Goal: Task Accomplishment & Management: Manage account settings

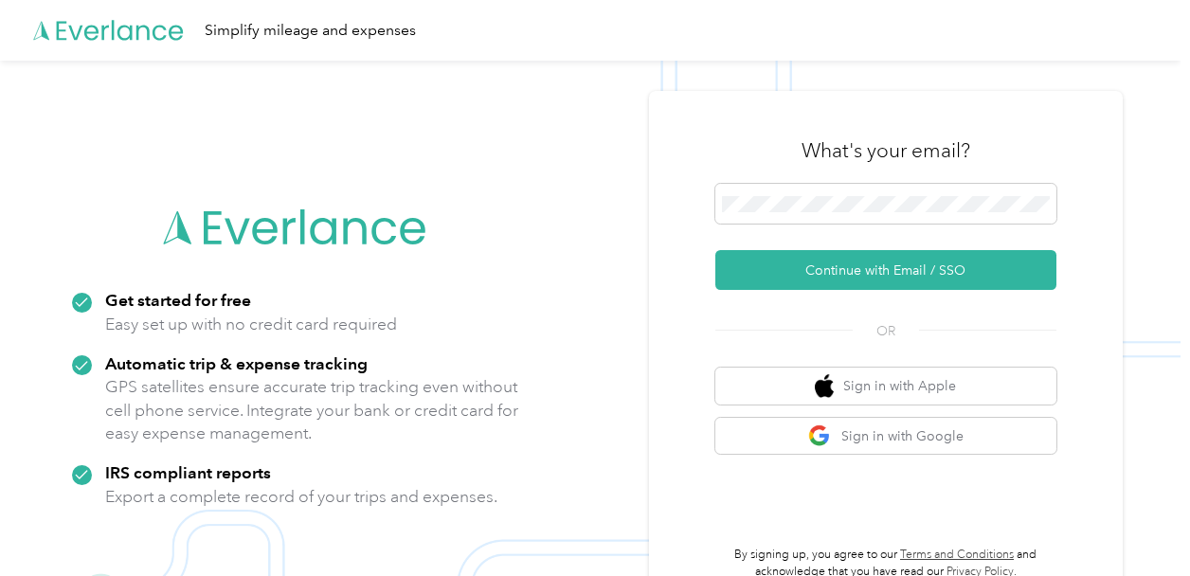
click at [852, 238] on form "Continue with Email / SSO" at bounding box center [886, 237] width 341 height 106
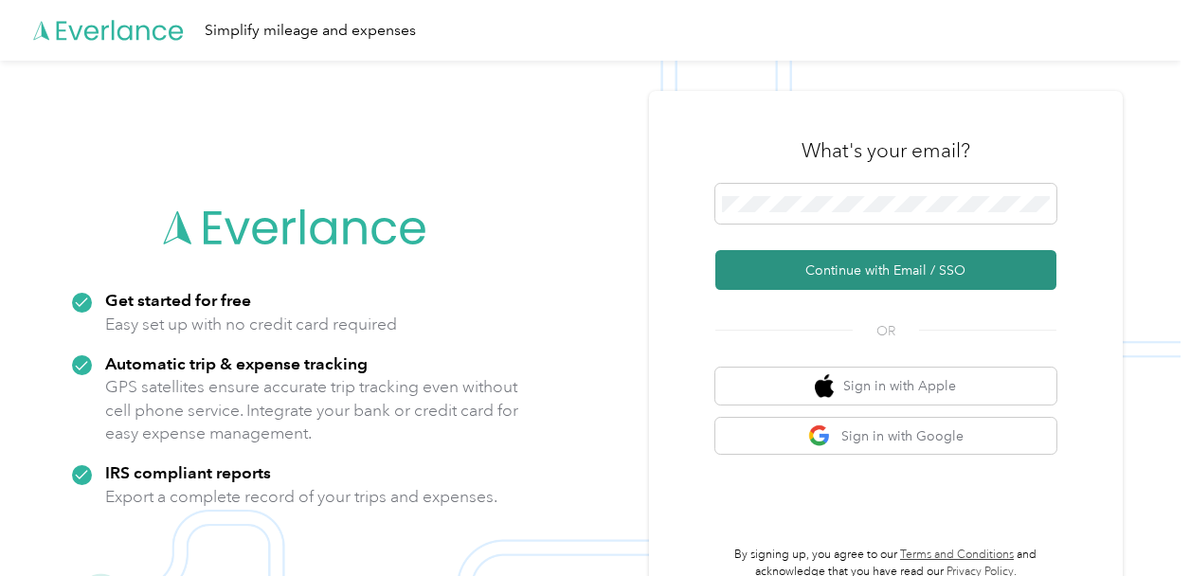
click at [859, 260] on button "Continue with Email / SSO" at bounding box center [886, 270] width 341 height 40
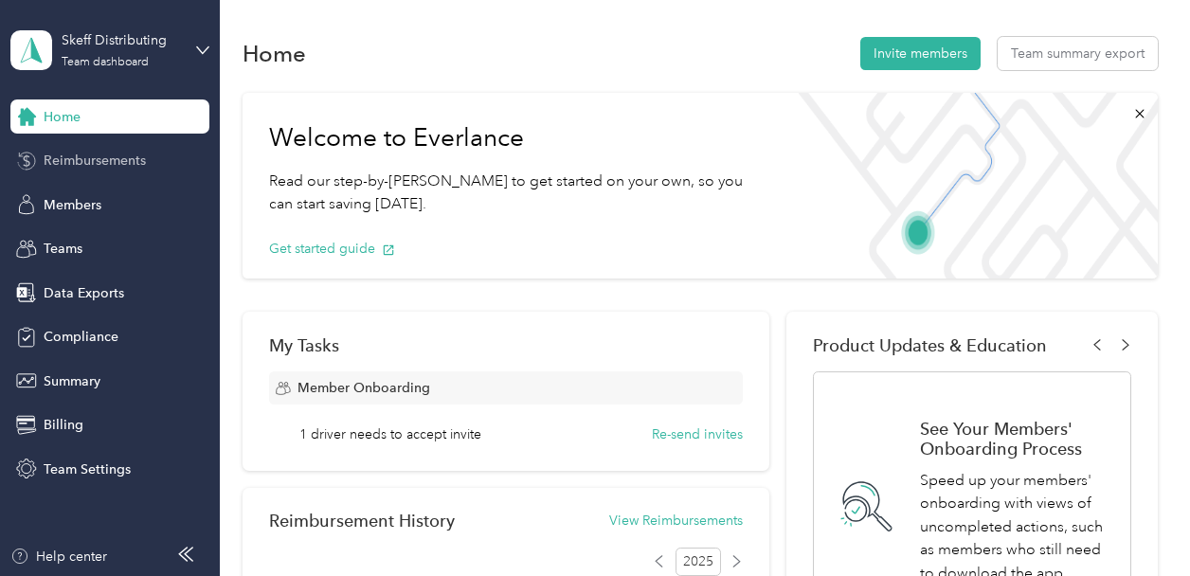
click at [98, 168] on span "Reimbursements" at bounding box center [95, 161] width 102 height 20
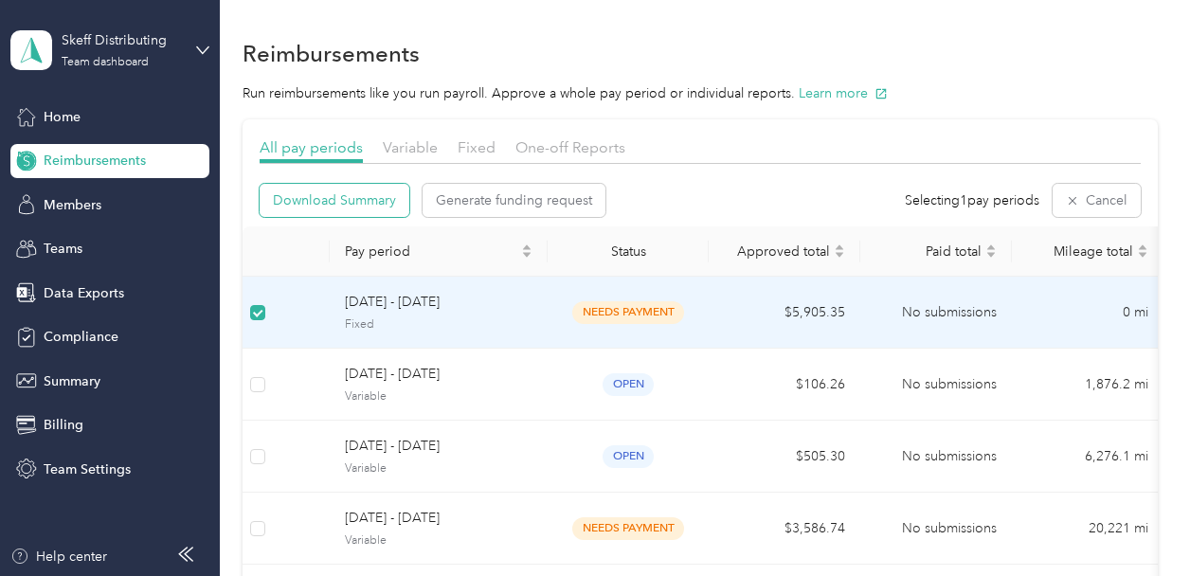
click at [391, 200] on span "Download Summary" at bounding box center [334, 200] width 123 height 20
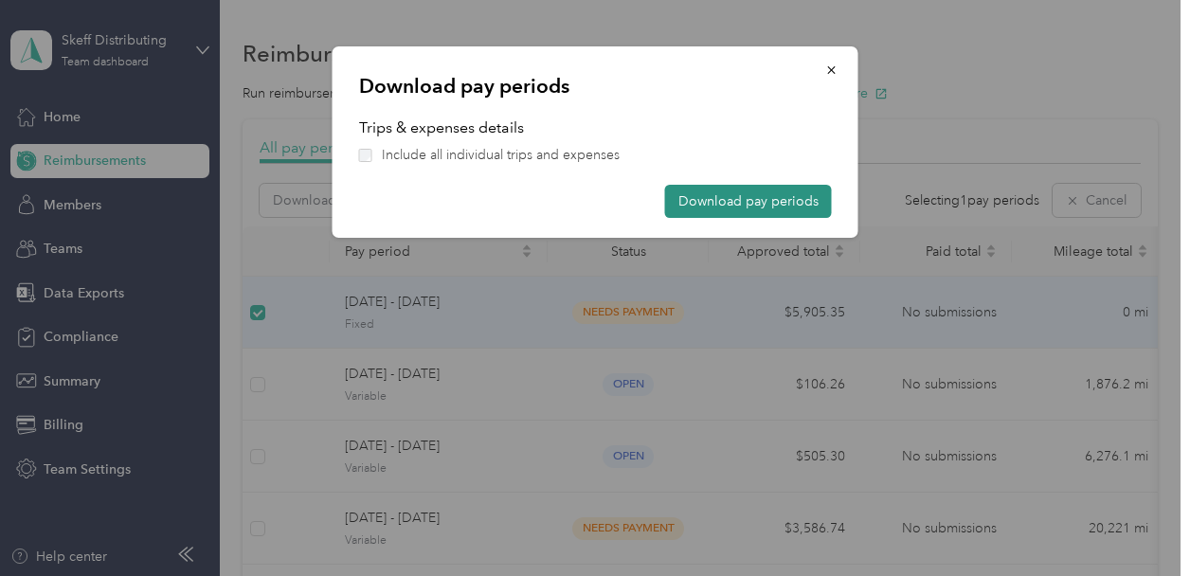
click at [773, 195] on button "Download pay periods" at bounding box center [748, 201] width 167 height 33
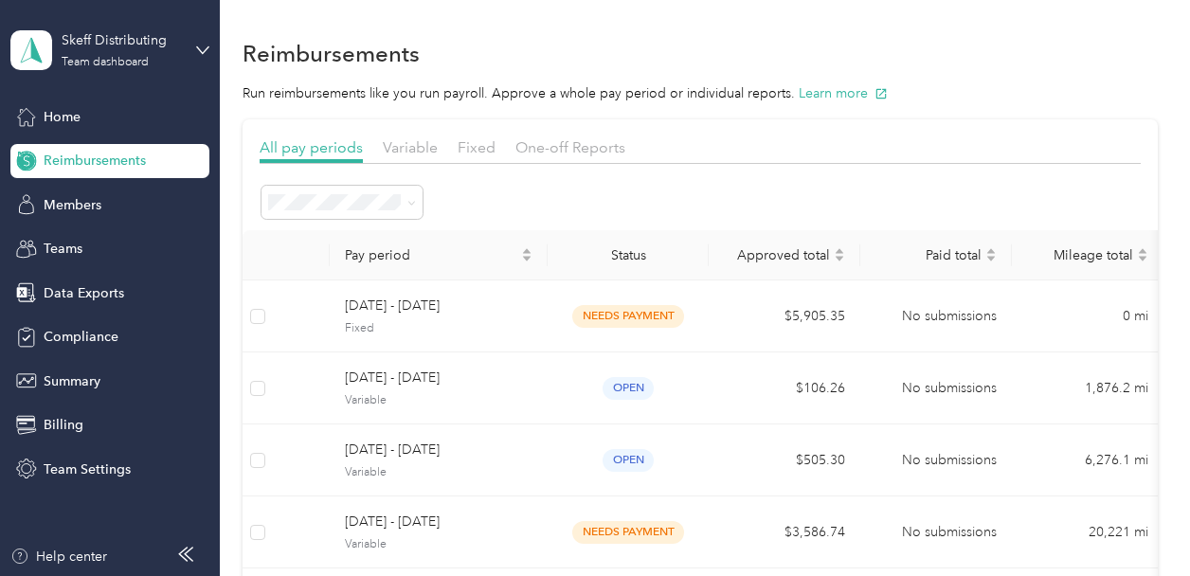
click at [1164, 296] on div "Reimbursements Run reimbursements like you run payroll. Approve a whole pay per…" at bounding box center [700, 482] width 961 height 965
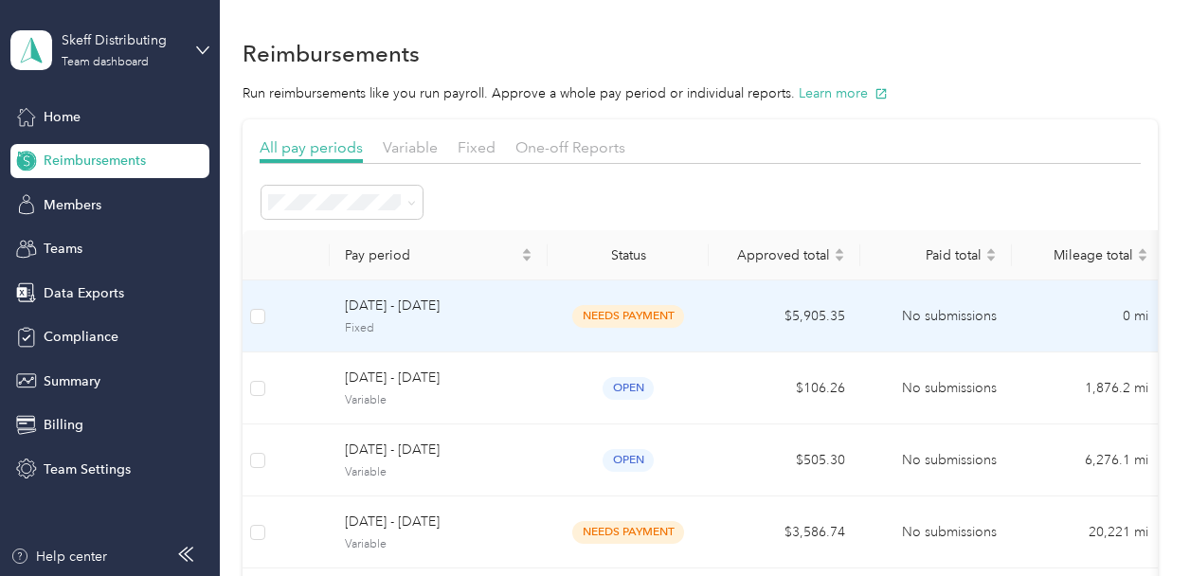
click at [495, 335] on span "Fixed" at bounding box center [439, 328] width 188 height 17
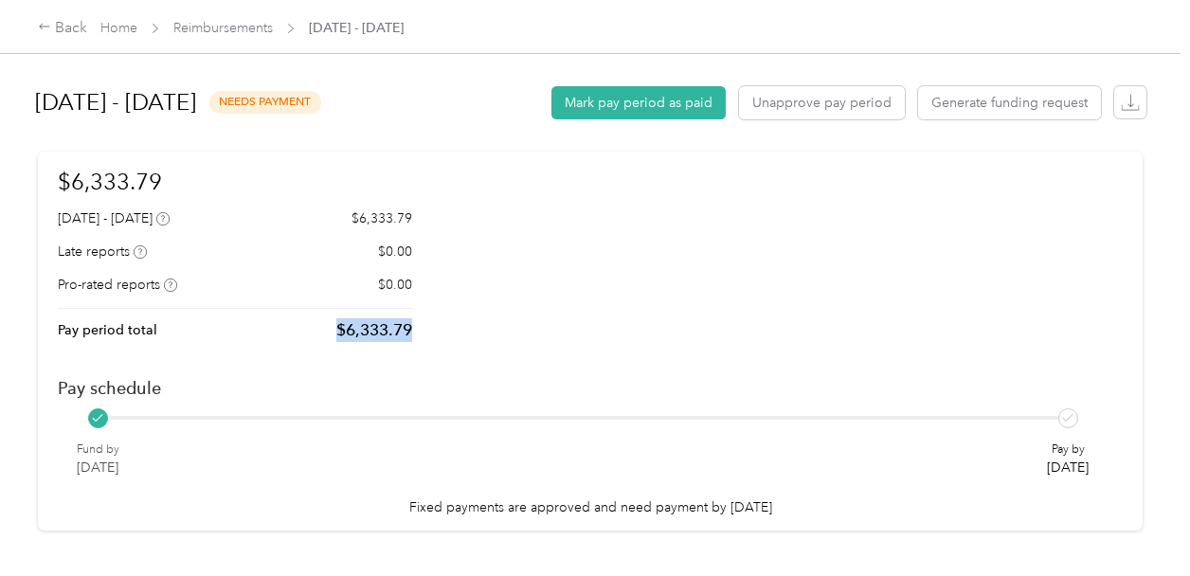
drag, startPoint x: 424, startPoint y: 327, endPoint x: 275, endPoint y: 319, distance: 149.0
click at [273, 319] on div "$6,333.79 [DATE] - [DATE] $6,333.79 Late reports $0.00 Pro-rated reports $0.00 …" at bounding box center [590, 341] width 1065 height 353
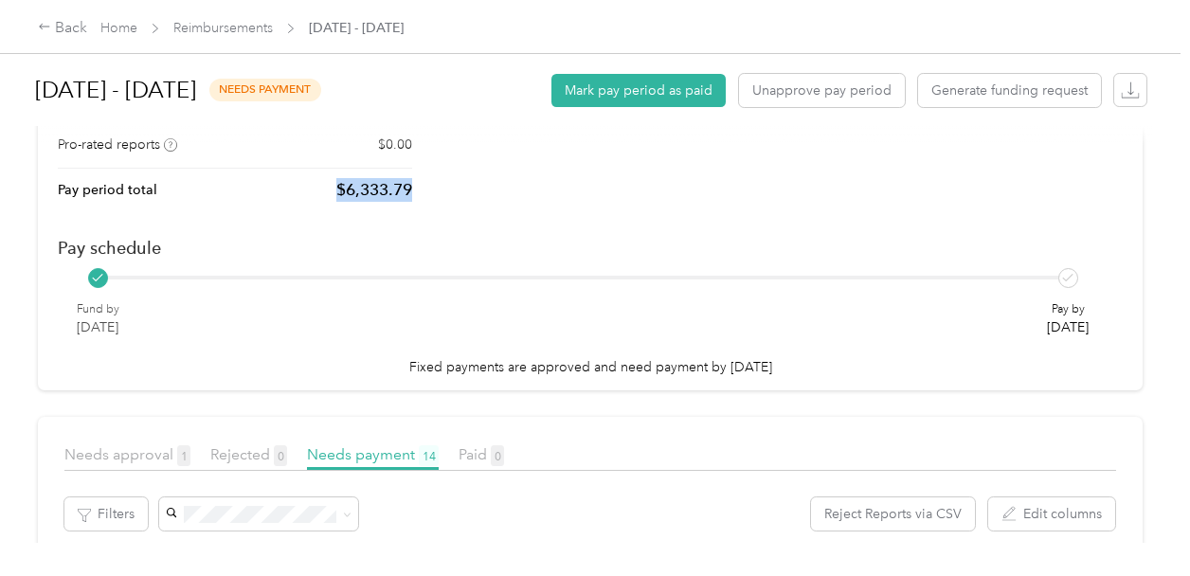
scroll to position [63, 0]
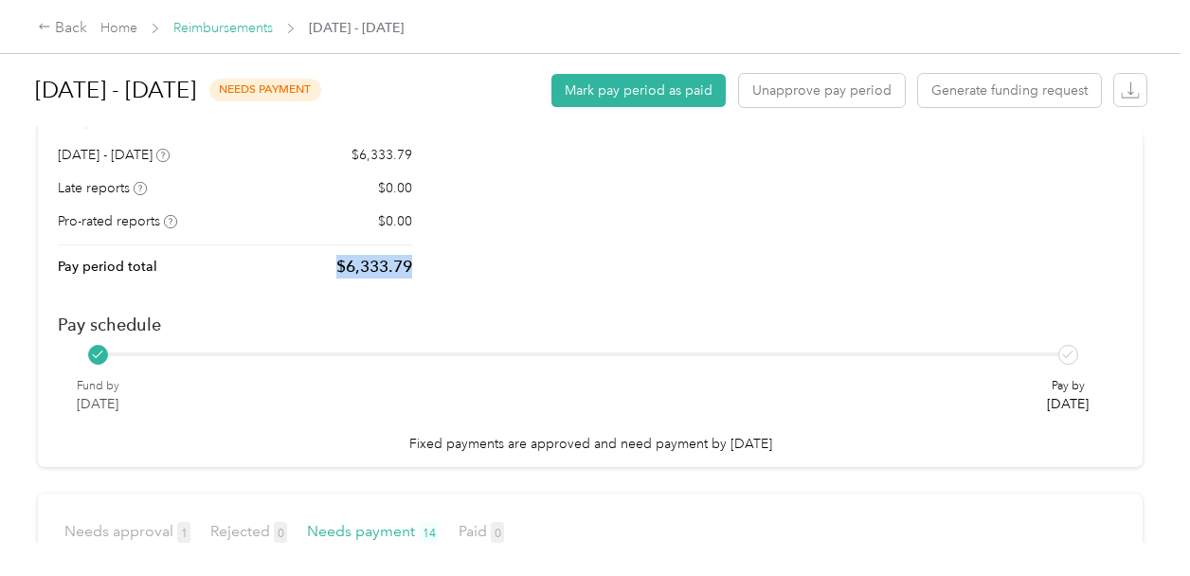
click at [212, 22] on link "Reimbursements" at bounding box center [223, 28] width 100 height 16
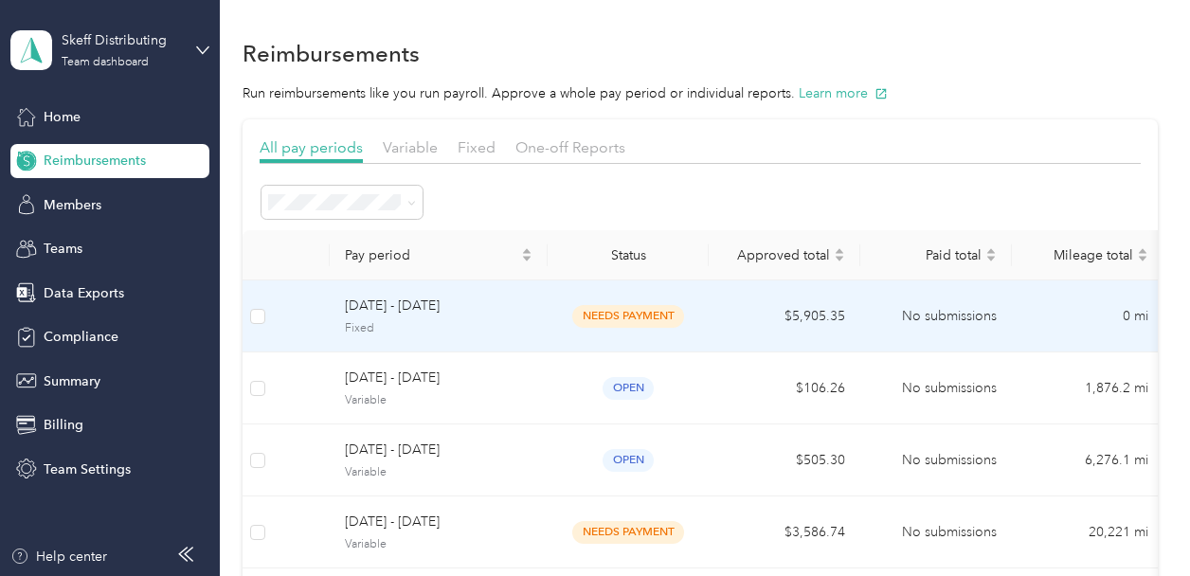
click at [735, 325] on td "$5,905.35" at bounding box center [785, 317] width 152 height 72
